Goal: Task Accomplishment & Management: Use online tool/utility

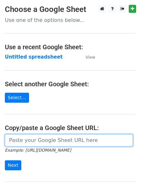
click at [56, 142] on input "url" at bounding box center [69, 140] width 128 height 12
type input "[URL][DOMAIN_NAME]"
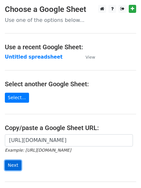
click at [11, 166] on input "Next" at bounding box center [13, 166] width 16 height 10
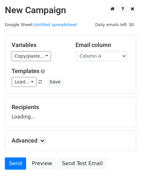
scroll to position [36, 0]
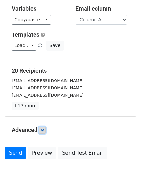
click at [44, 129] on icon at bounding box center [42, 130] width 4 height 4
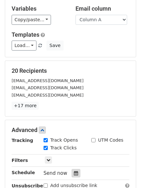
click at [74, 172] on icon at bounding box center [76, 173] width 4 height 5
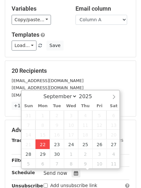
type input "2025-09-22 12:00"
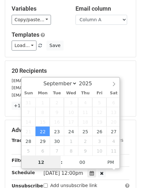
scroll to position [0, 0]
type input "4"
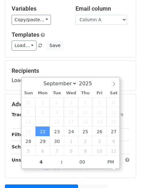
type input "2025-09-22 16:00"
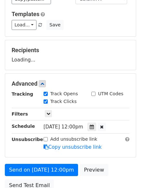
scroll to position [115, 0]
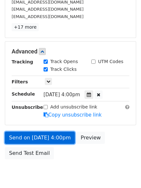
click at [34, 137] on link "Send on Sep 22 at 4:00pm" at bounding box center [40, 138] width 70 height 12
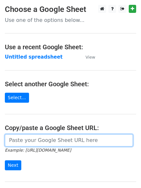
click at [43, 141] on input "url" at bounding box center [69, 140] width 128 height 12
click at [51, 141] on input "url" at bounding box center [69, 140] width 128 height 12
type input "[URL][DOMAIN_NAME]"
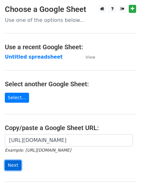
click at [11, 165] on input "Next" at bounding box center [13, 166] width 16 height 10
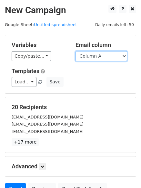
click at [124, 55] on select "Column A Column B Column C Column D Column E" at bounding box center [101, 56] width 52 height 10
select select "Column B"
click at [75, 51] on select "Column A Column B Column C Column D Column E" at bounding box center [101, 56] width 52 height 10
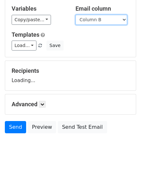
scroll to position [62, 0]
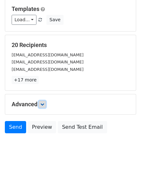
click at [43, 105] on icon at bounding box center [42, 104] width 4 height 4
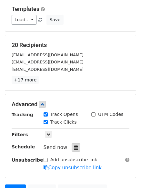
click at [74, 146] on icon at bounding box center [76, 147] width 4 height 5
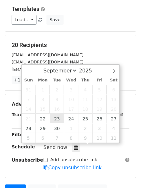
type input "2025-09-23 12:00"
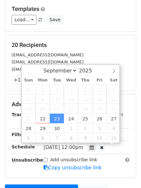
scroll to position [0, 0]
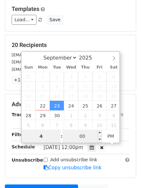
type input "4"
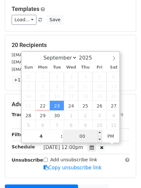
type input "2025-09-23 16:00"
type input "04"
click at [82, 135] on input "00" at bounding box center [82, 136] width 39 height 13
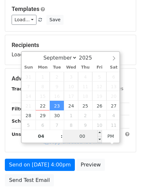
type input "5"
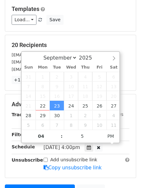
type input "2025-09-23 16:05"
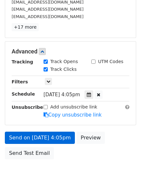
scroll to position [141, 0]
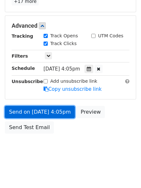
click at [25, 112] on link "Send on Sep 23 at 4:05pm" at bounding box center [40, 112] width 70 height 12
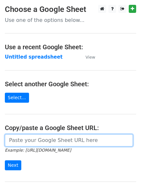
click at [61, 142] on input "url" at bounding box center [69, 140] width 128 height 12
type input "https://docs.google.com/spreadsheets/d/1M1FODsR9kTiNfVhpvd7bjKqJF72b9z8Aosy4pUG…"
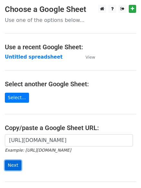
click at [10, 165] on input "Next" at bounding box center [13, 166] width 16 height 10
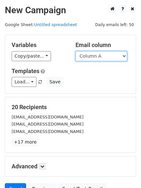
click at [123, 56] on select "Column A Column B Column C Column D Column E" at bounding box center [101, 56] width 52 height 10
select select "Column C"
click at [75, 51] on select "Column A Column B Column C Column D Column E" at bounding box center [101, 56] width 52 height 10
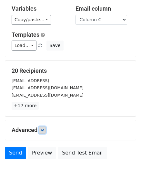
click at [42, 131] on icon at bounding box center [42, 130] width 4 height 4
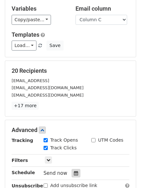
click at [74, 174] on icon at bounding box center [76, 173] width 4 height 5
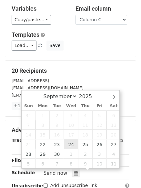
type input "2025-09-24 12:00"
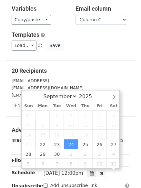
scroll to position [0, 0]
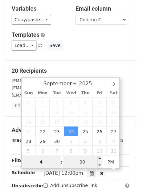
type input "4"
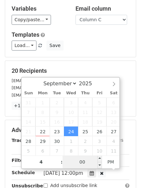
type input "2025-09-24 16:00"
type input "04"
click at [83, 163] on input "00" at bounding box center [82, 162] width 39 height 13
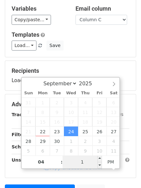
type input "10"
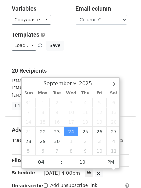
type input "2025-09-24 16:10"
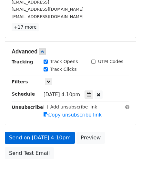
scroll to position [141, 0]
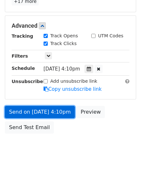
click at [26, 112] on link "Send on Sep 24 at 4:10pm" at bounding box center [40, 112] width 70 height 12
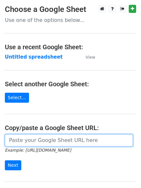
click at [35, 143] on input "url" at bounding box center [69, 140] width 128 height 12
type input "[URL][DOMAIN_NAME]"
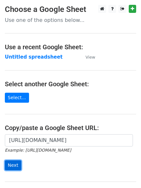
click at [12, 163] on input "Next" at bounding box center [13, 166] width 16 height 10
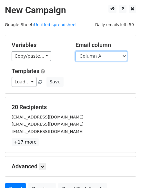
click at [125, 56] on select "Column A Column B Column C Column D Column E" at bounding box center [101, 56] width 52 height 10
select select "Column D"
click at [75, 51] on select "Column A Column B Column C Column D Column E" at bounding box center [101, 56] width 52 height 10
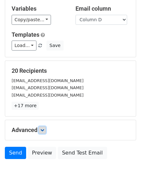
click at [41, 130] on link at bounding box center [42, 130] width 7 height 7
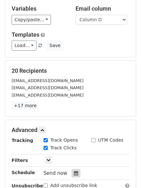
click at [74, 174] on icon at bounding box center [76, 173] width 4 height 5
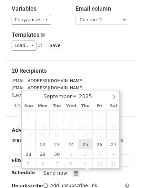
type input "2025-09-25 12:00"
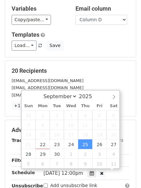
scroll to position [0, 0]
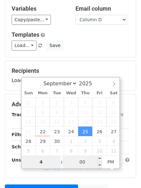
type input "4"
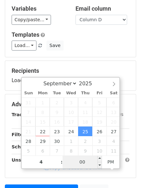
type input "2025-09-25 16:00"
type input "04"
click at [83, 164] on input "00" at bounding box center [82, 162] width 39 height 13
type input "15"
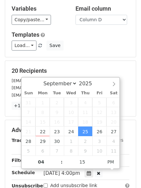
type input "2025-09-25 16:15"
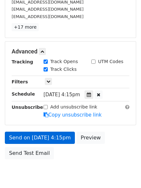
scroll to position [141, 0]
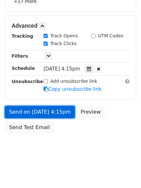
click at [27, 109] on link "Send on Sep 25 at 4:15pm" at bounding box center [40, 112] width 70 height 12
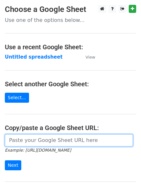
click at [45, 141] on input "url" at bounding box center [69, 140] width 128 height 12
type input "[URL][DOMAIN_NAME]"
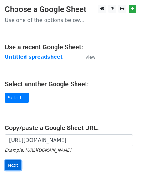
click at [15, 164] on input "Next" at bounding box center [13, 166] width 16 height 10
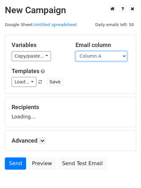
click at [124, 55] on select "Column A Column B Column C Column D Column E" at bounding box center [101, 56] width 52 height 10
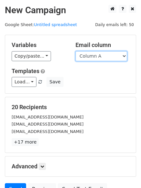
click at [124, 56] on select "Column A Column B Column C Column D Column E" at bounding box center [101, 56] width 52 height 10
select select "Column E"
click at [75, 51] on select "Column A Column B Column C Column D Column E" at bounding box center [101, 56] width 52 height 10
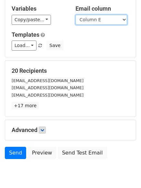
scroll to position [62, 0]
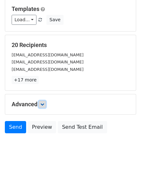
click at [42, 103] on icon at bounding box center [42, 104] width 4 height 4
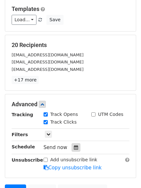
click at [74, 147] on icon at bounding box center [76, 147] width 4 height 5
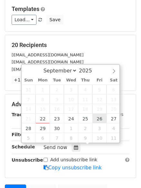
type input "2025-09-26 12:00"
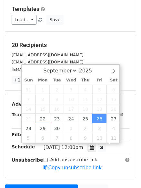
scroll to position [0, 0]
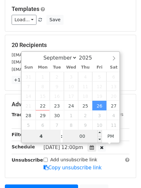
type input "4"
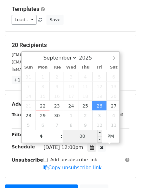
type input "2025-09-26 16:00"
type input "04"
click at [85, 135] on input "00" at bounding box center [82, 136] width 39 height 13
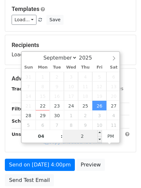
type input "25"
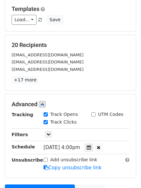
type input "2025-09-26 16:25"
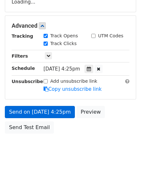
scroll to position [141, 0]
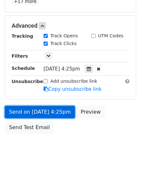
click at [36, 112] on link "Send on Sep 26 at 4:25pm" at bounding box center [40, 112] width 70 height 12
